Goal: Check status

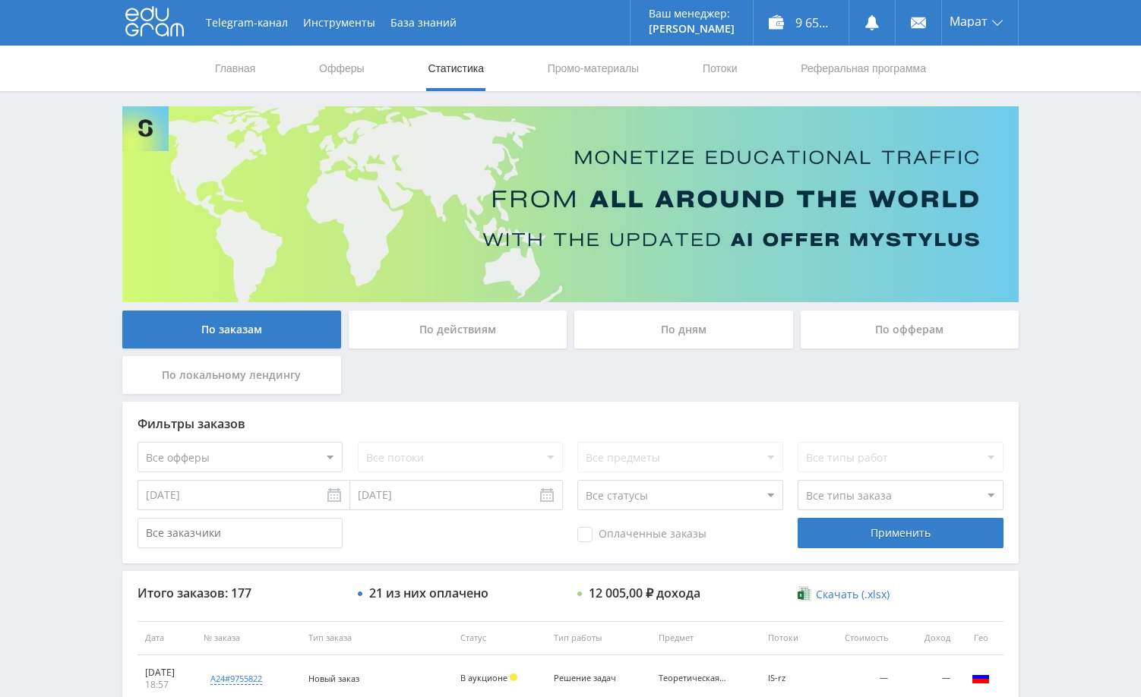
click at [1097, 183] on div "Telegram-канал Инструменты База знаний Ваш менеджер: [PERSON_NAME] Online @edug…" at bounding box center [570, 638] width 1141 height 1276
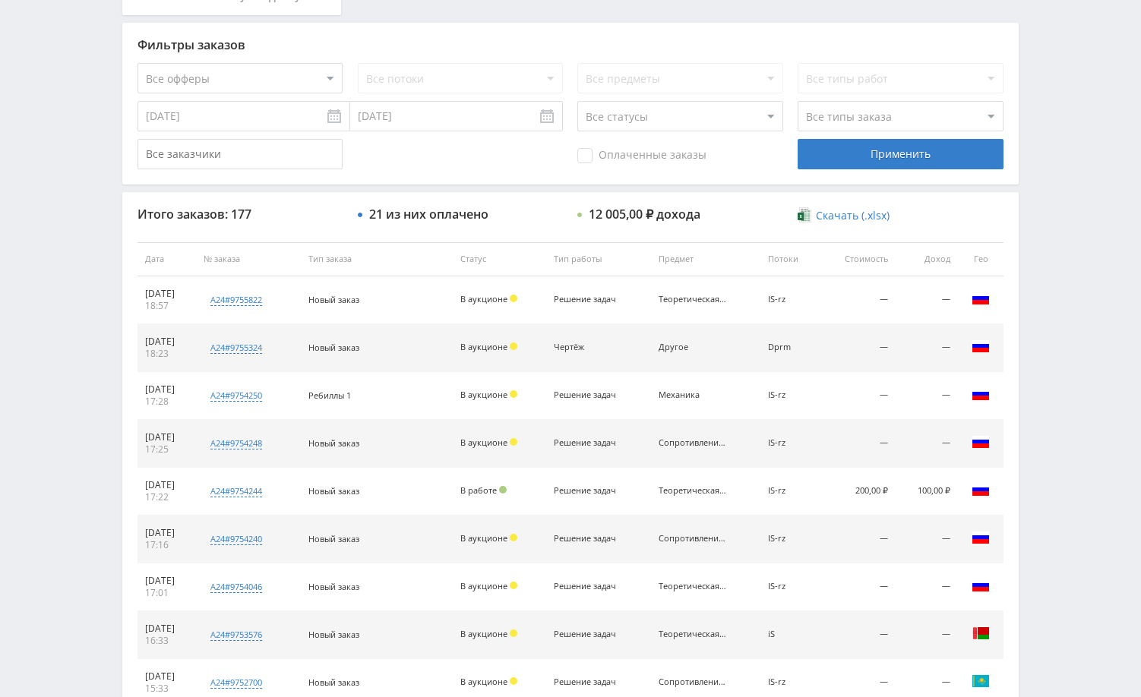
scroll to position [380, 0]
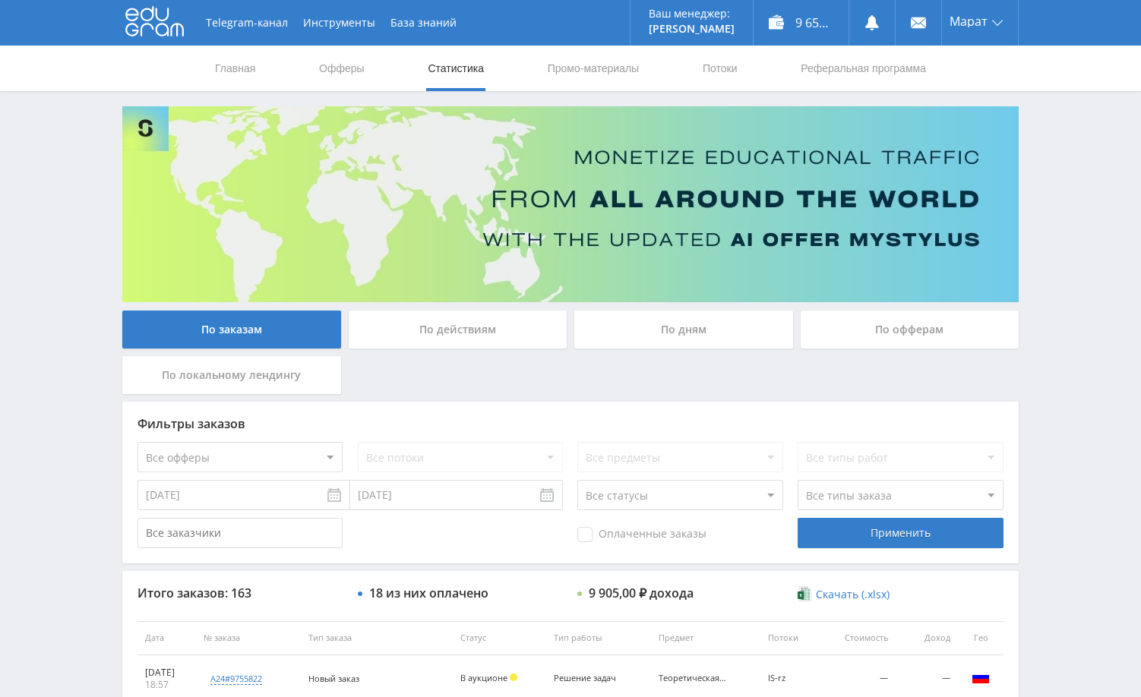
click at [1066, 269] on div "Telegram-канал Инструменты База знаний Ваш менеджер: [PERSON_NAME] Alex Online …" at bounding box center [570, 638] width 1141 height 1276
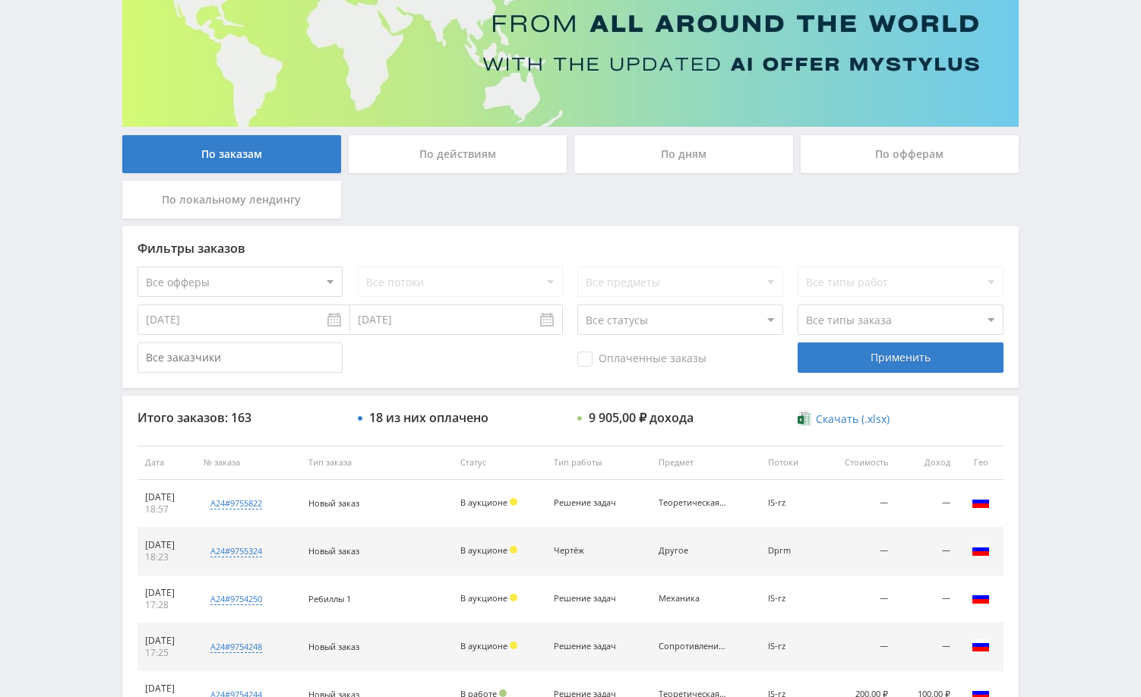
scroll to position [228, 0]
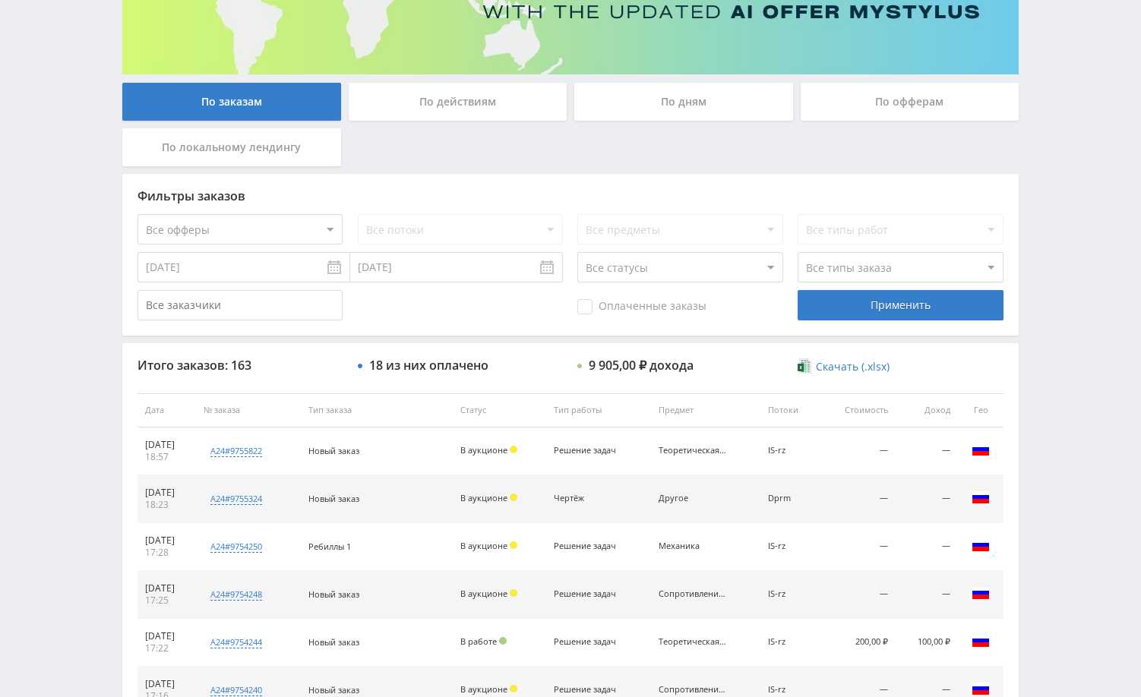
click at [1067, 251] on div "Telegram-канал Инструменты База знаний Ваш менеджер: [PERSON_NAME] Alex Online …" at bounding box center [570, 410] width 1141 height 1276
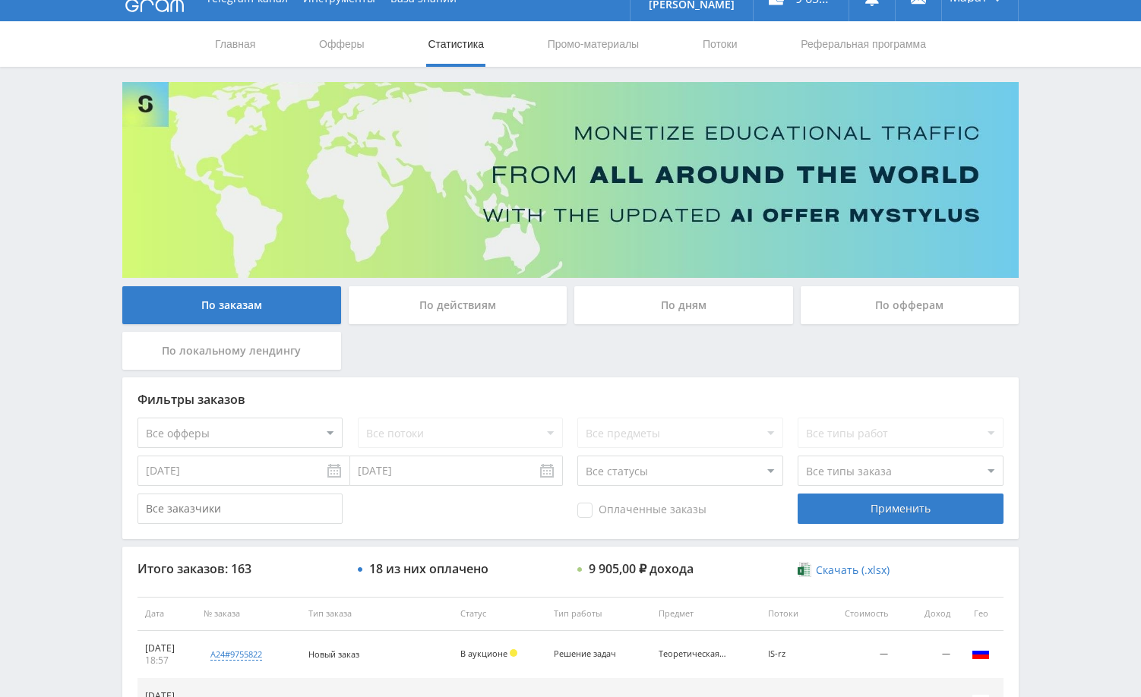
scroll to position [0, 0]
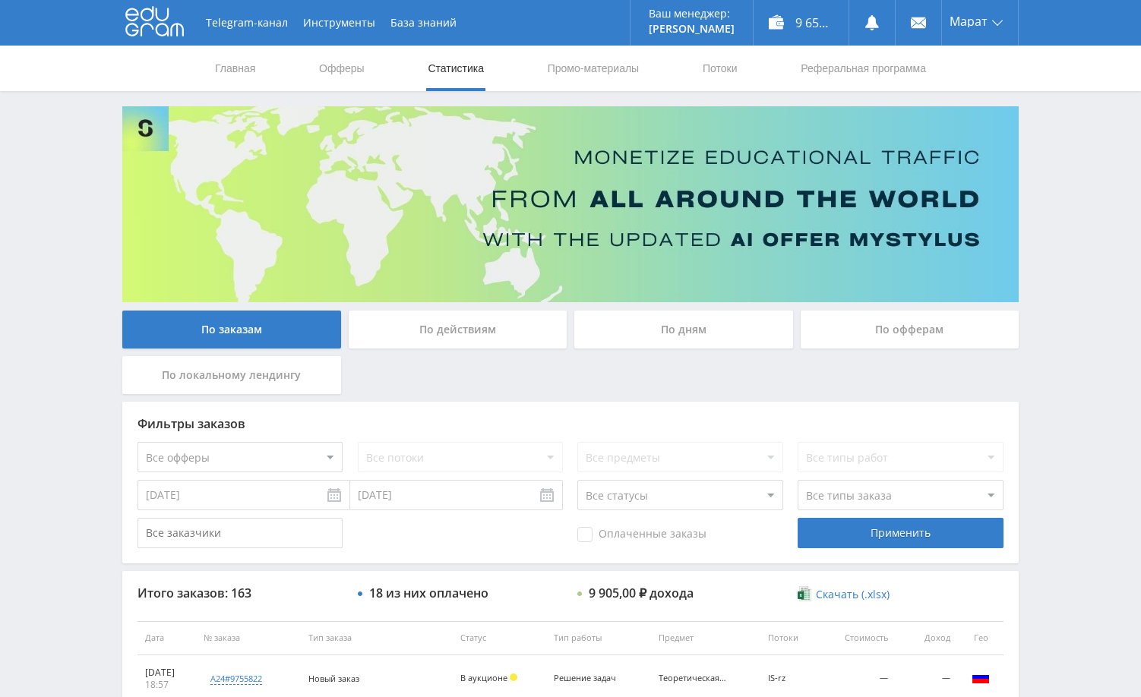
click at [1052, 176] on div "Telegram-канал Инструменты База знаний Ваш менеджер: [PERSON_NAME] Online @edug…" at bounding box center [570, 638] width 1141 height 1276
click at [1052, 172] on div "Telegram-канал Инструменты База знаний Ваш менеджер: [PERSON_NAME] Online @edug…" at bounding box center [570, 638] width 1141 height 1276
click at [1077, 148] on div "Telegram-канал Инструменты База знаний Ваш менеджер: [PERSON_NAME] Online @edug…" at bounding box center [570, 638] width 1141 height 1276
click at [1133, 163] on div "Telegram-канал Инструменты База знаний Ваш менеджер: [PERSON_NAME] Online @edug…" at bounding box center [570, 638] width 1141 height 1276
click at [1092, 240] on div "Telegram-канал Инструменты База знаний Ваш менеджер: [PERSON_NAME] Online @edug…" at bounding box center [570, 638] width 1141 height 1276
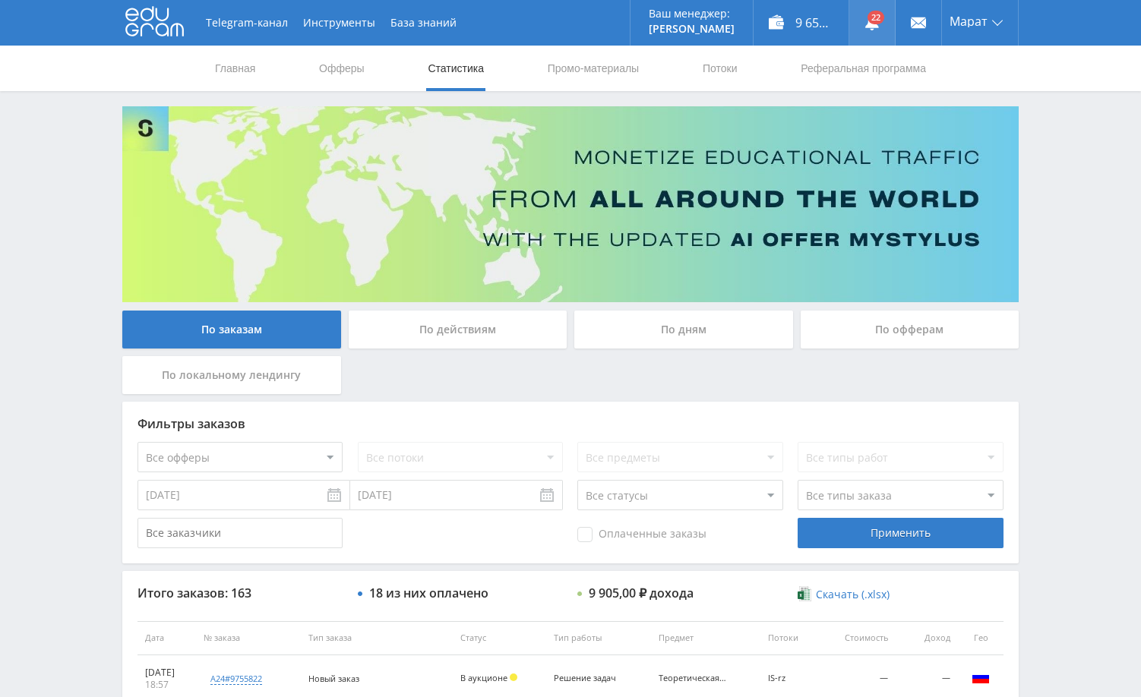
click at [881, 21] on link at bounding box center [872, 23] width 46 height 46
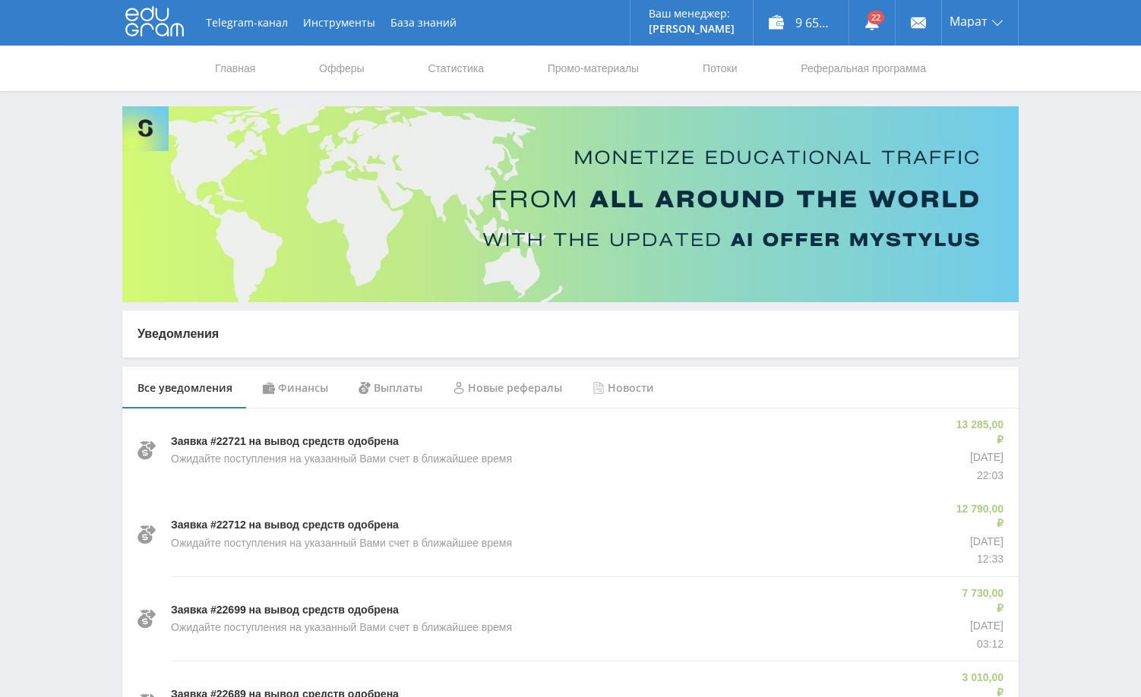
click at [287, 383] on div "Финансы" at bounding box center [296, 388] width 96 height 43
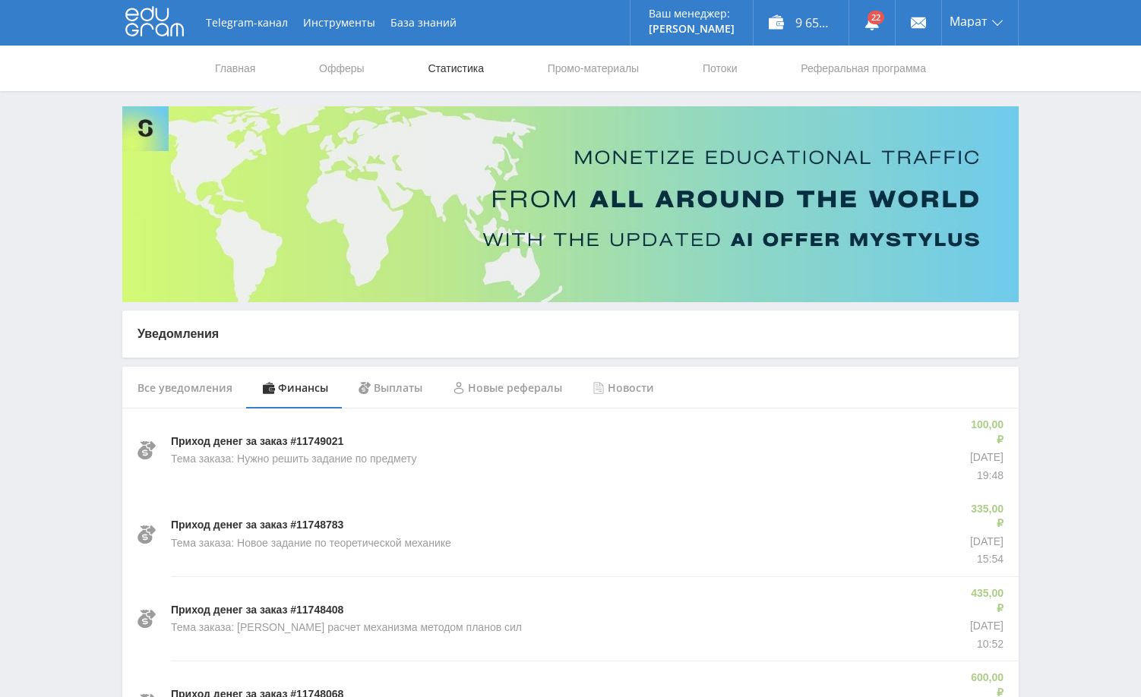
click at [449, 68] on link "Статистика" at bounding box center [455, 69] width 59 height 46
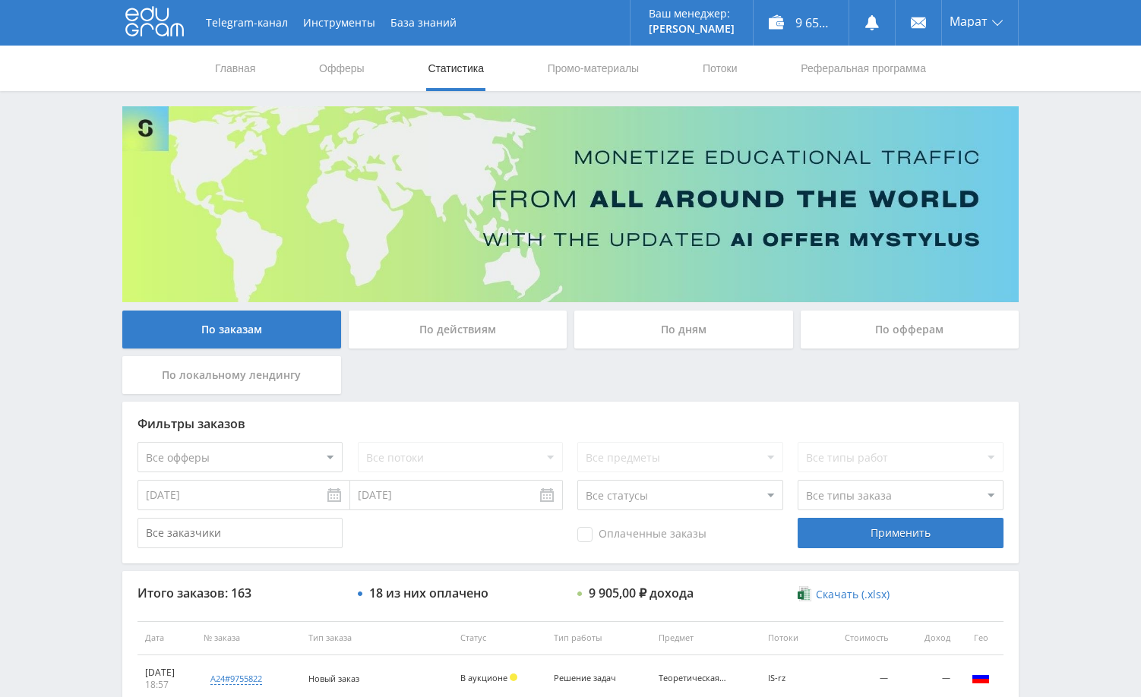
drag, startPoint x: 1045, startPoint y: 286, endPoint x: 1061, endPoint y: 354, distance: 69.5
click at [1045, 286] on div "Telegram-канал Инструменты База знаний Ваш менеджер: [PERSON_NAME] Alex Online …" at bounding box center [570, 638] width 1141 height 1276
